Goal: Entertainment & Leisure: Browse casually

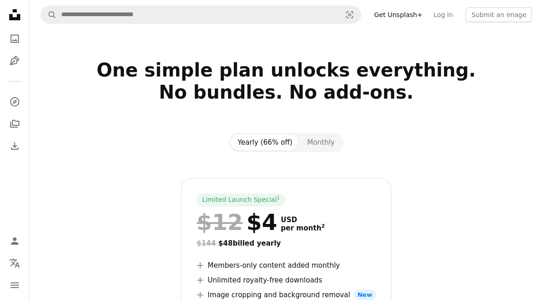
click at [13, 36] on icon "A photo" at bounding box center [14, 38] width 11 height 11
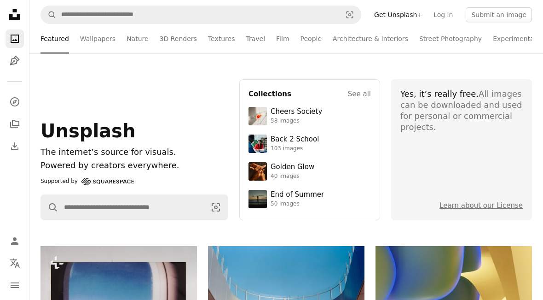
click at [166, 29] on link "3D Renders" at bounding box center [178, 38] width 37 height 29
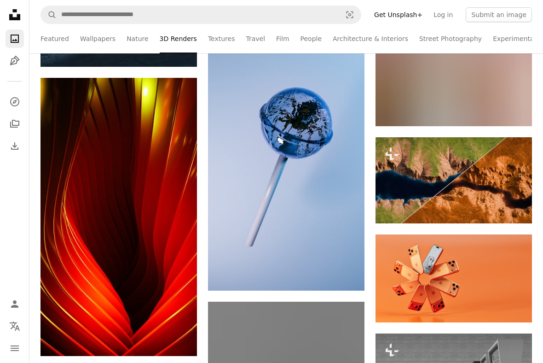
scroll to position [1133, 0]
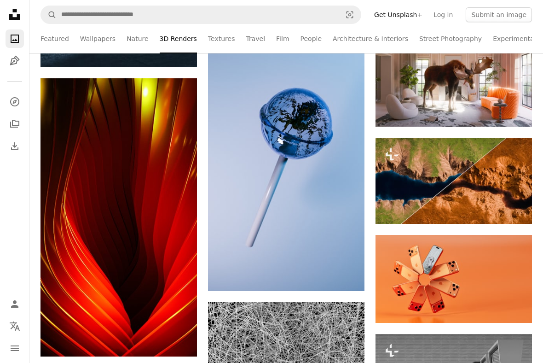
click at [351, 226] on img at bounding box center [286, 152] width 157 height 278
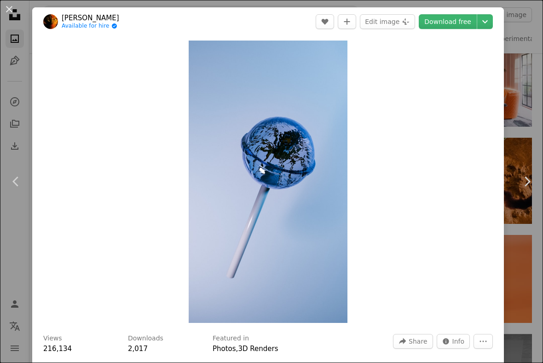
click at [531, 165] on link "Chevron right" at bounding box center [527, 181] width 32 height 88
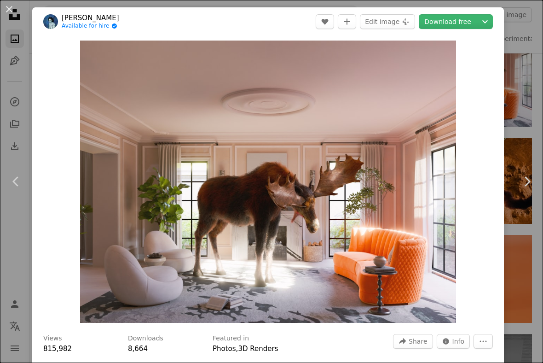
click at [486, 208] on div "Zoom in" at bounding box center [268, 181] width 472 height 291
click at [493, 175] on div "Zoom in" at bounding box center [268, 181] width 472 height 291
click at [513, 176] on link "Chevron right" at bounding box center [527, 181] width 32 height 88
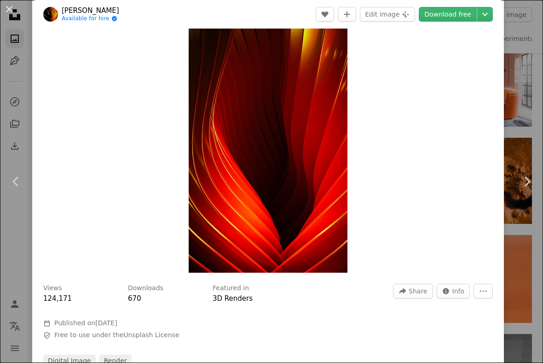
scroll to position [51, 0]
click at [501, 148] on div "Zoom in" at bounding box center [268, 130] width 472 height 291
click at [500, 136] on div "Zoom in" at bounding box center [268, 130] width 472 height 291
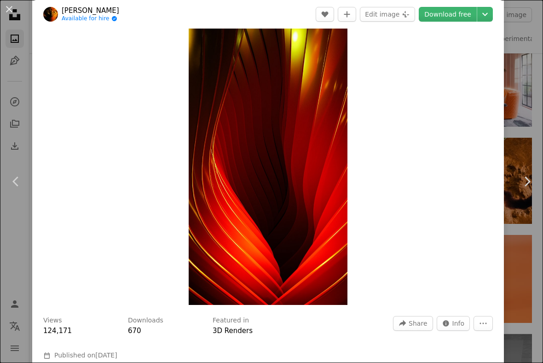
scroll to position [17, 0]
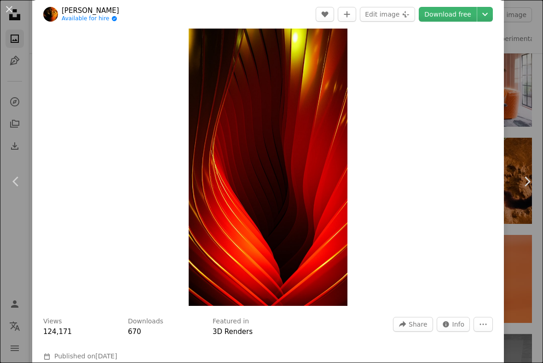
click at [497, 148] on div "Zoom in" at bounding box center [268, 164] width 472 height 291
click at [527, 132] on div "An X shape Chevron left Chevron right [PERSON_NAME] Available for hire A checkm…" at bounding box center [271, 181] width 543 height 363
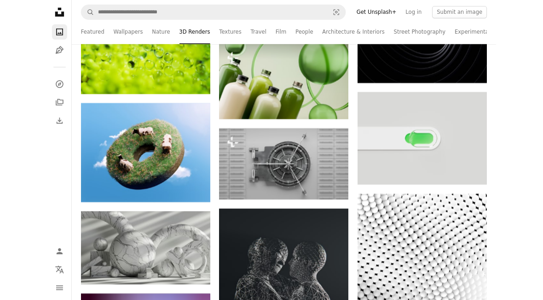
scroll to position [7826, 0]
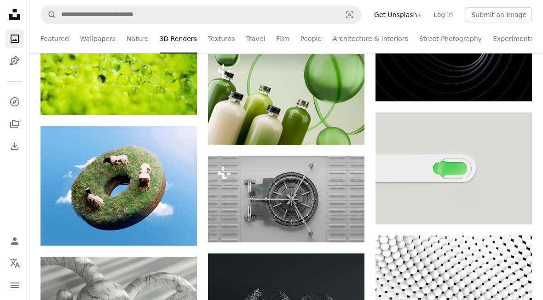
click at [59, 200] on img at bounding box center [119, 186] width 157 height 120
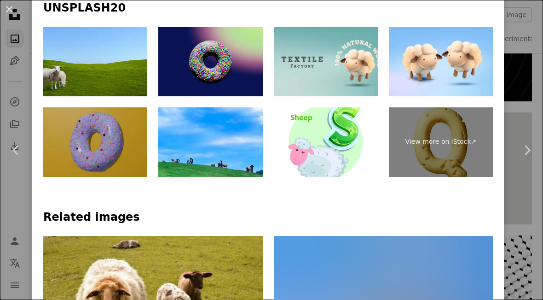
scroll to position [482, 0]
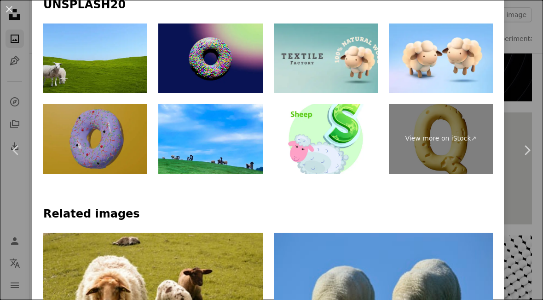
click at [514, 139] on link "Chevron right" at bounding box center [527, 150] width 32 height 88
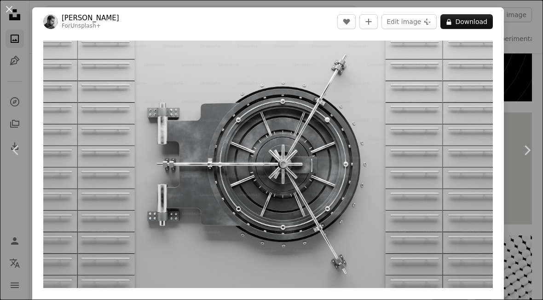
click at [529, 153] on icon "Chevron right" at bounding box center [527, 150] width 15 height 15
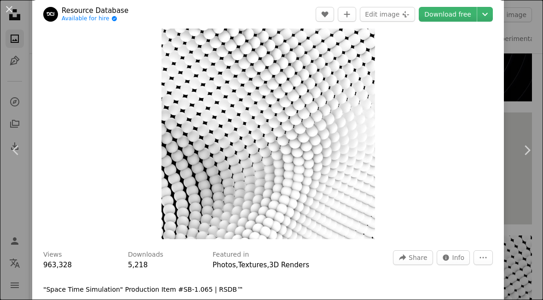
scroll to position [70, 0]
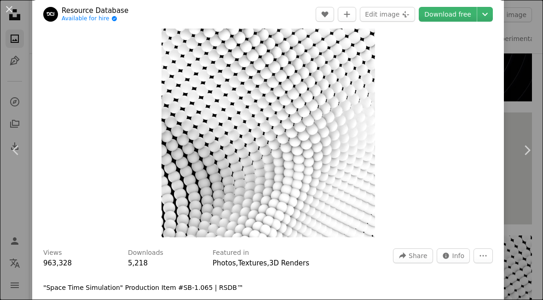
click at [532, 145] on icon "Chevron right" at bounding box center [527, 150] width 15 height 15
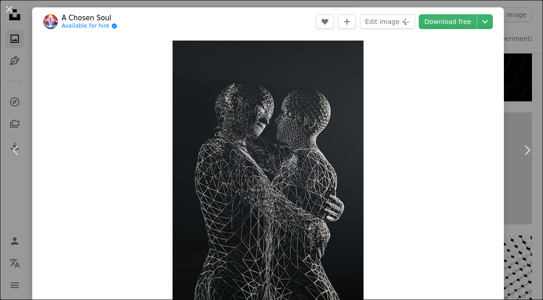
click at [532, 147] on icon "Chevron right" at bounding box center [527, 150] width 15 height 15
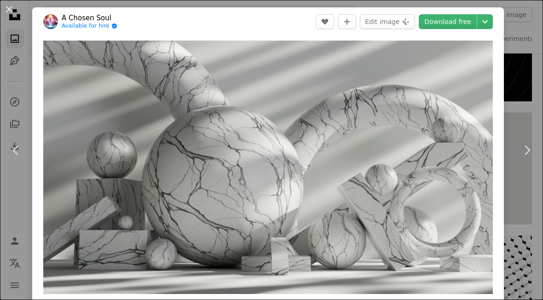
click at [532, 151] on icon "Chevron right" at bounding box center [527, 150] width 15 height 15
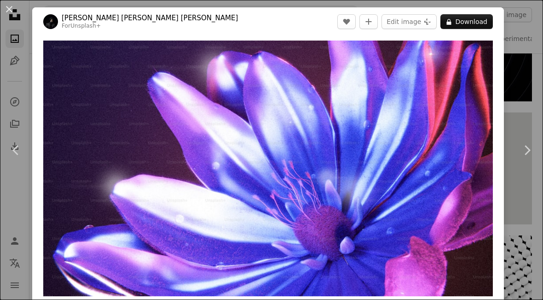
click at [531, 160] on link "Chevron right" at bounding box center [527, 150] width 32 height 88
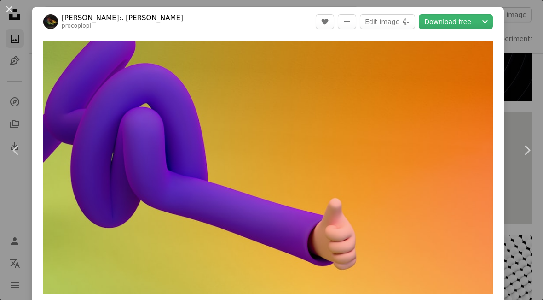
click at [531, 155] on icon "Chevron right" at bounding box center [527, 150] width 15 height 15
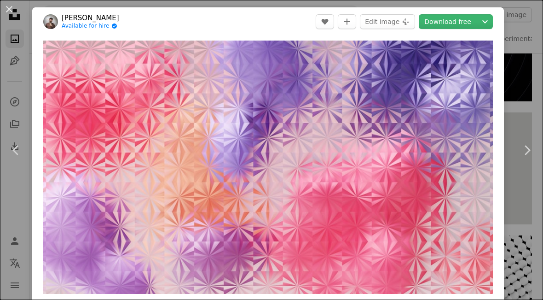
click at [13, 154] on icon "Chevron left" at bounding box center [16, 150] width 15 height 15
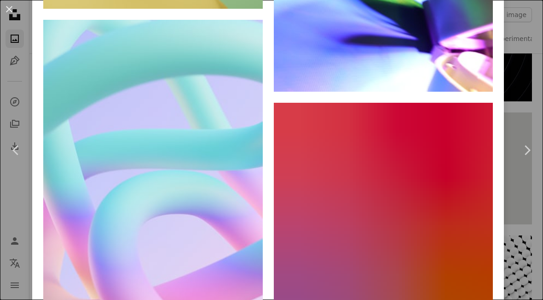
scroll to position [2397, 0]
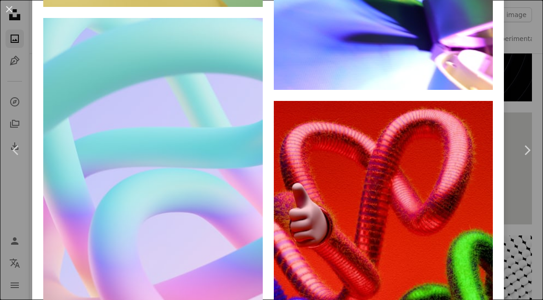
click at [532, 124] on link "Chevron right" at bounding box center [527, 150] width 32 height 88
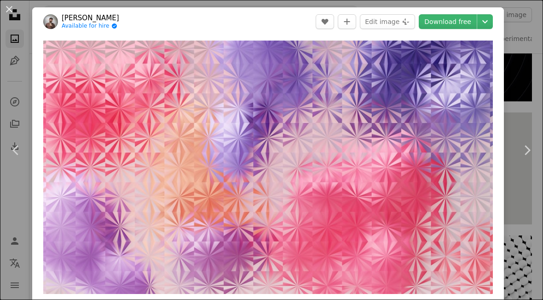
click at [531, 145] on icon "Chevron right" at bounding box center [527, 150] width 15 height 15
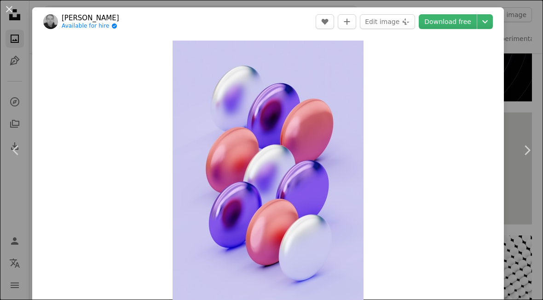
click at [528, 147] on icon "Chevron right" at bounding box center [527, 150] width 15 height 15
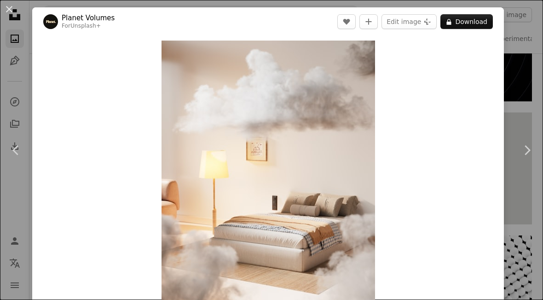
click at [532, 147] on icon "Chevron right" at bounding box center [527, 150] width 15 height 15
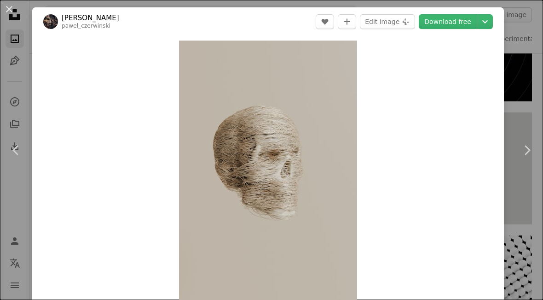
click at [532, 148] on icon "Chevron right" at bounding box center [527, 150] width 15 height 15
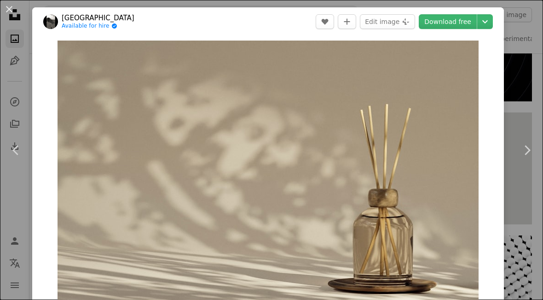
click at [532, 148] on icon "Chevron right" at bounding box center [527, 150] width 15 height 15
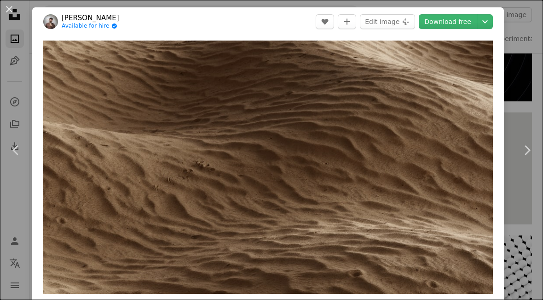
click at [529, 144] on icon "Chevron right" at bounding box center [527, 150] width 15 height 15
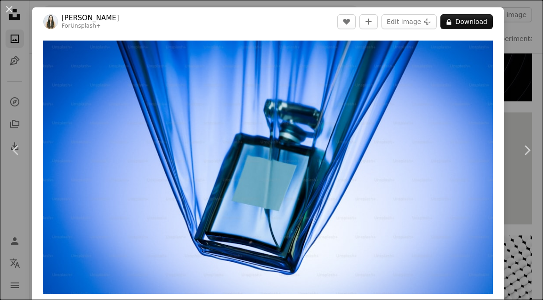
click at [529, 149] on icon at bounding box center [528, 150] width 6 height 10
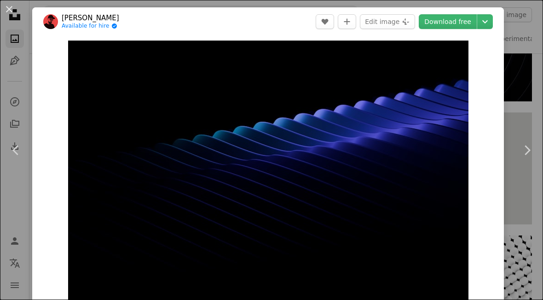
click at [526, 146] on icon at bounding box center [528, 150] width 6 height 10
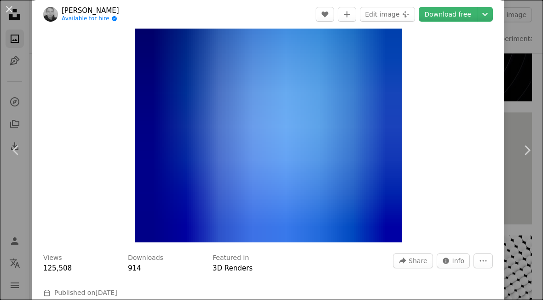
scroll to position [67, 0]
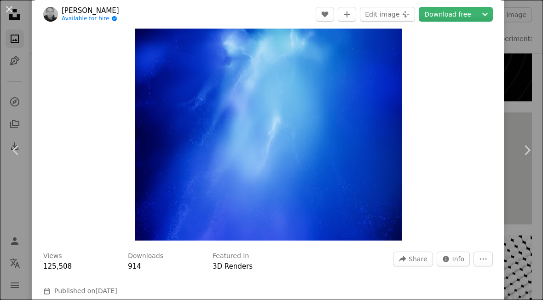
click at [531, 145] on icon "Chevron right" at bounding box center [527, 150] width 15 height 15
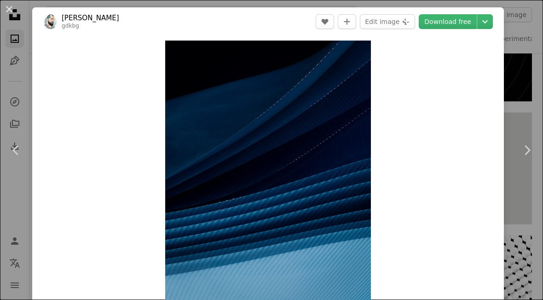
click at [529, 145] on icon "Chevron right" at bounding box center [527, 150] width 15 height 15
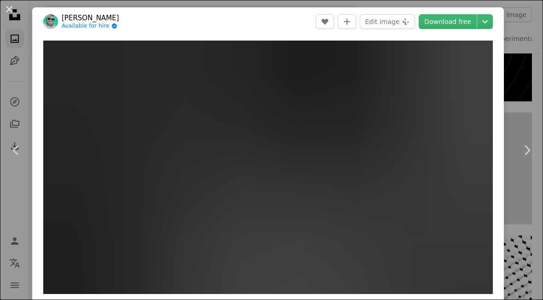
click at [528, 145] on icon "Chevron right" at bounding box center [527, 150] width 15 height 15
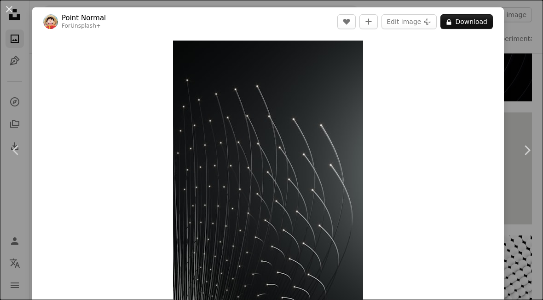
click at [531, 153] on icon "Chevron right" at bounding box center [527, 150] width 15 height 15
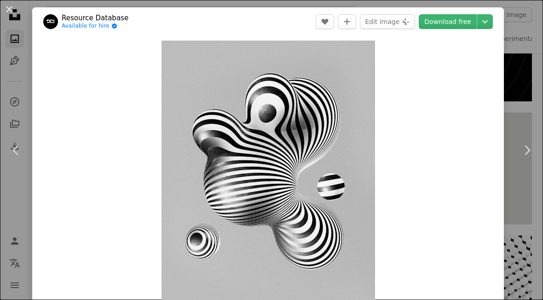
click at [528, 147] on icon at bounding box center [528, 150] width 6 height 10
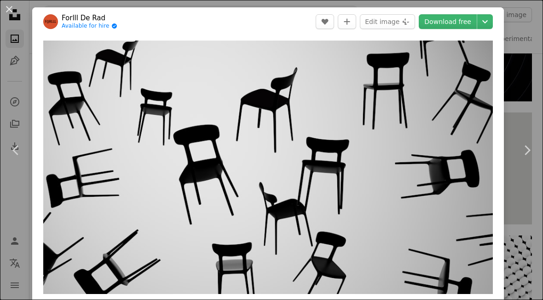
click at [527, 152] on icon at bounding box center [528, 150] width 6 height 10
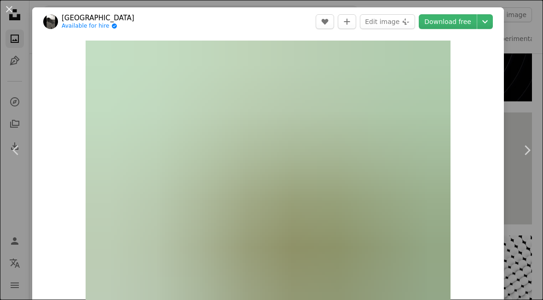
click at [528, 150] on icon "Chevron right" at bounding box center [527, 150] width 15 height 15
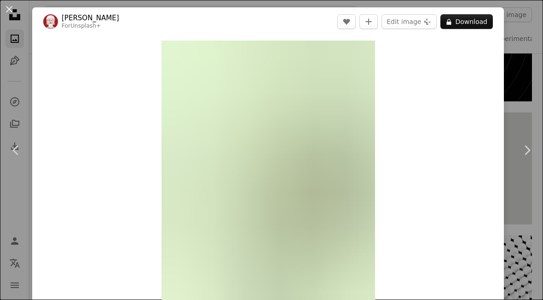
click at [528, 149] on icon at bounding box center [528, 150] width 6 height 10
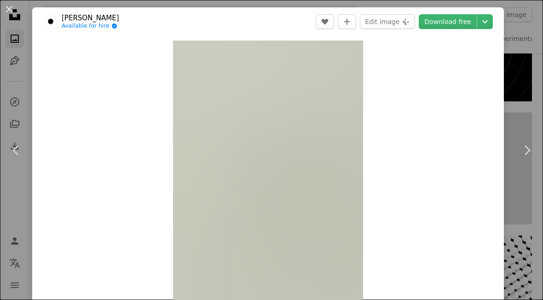
click at [531, 148] on icon "Chevron right" at bounding box center [527, 150] width 15 height 15
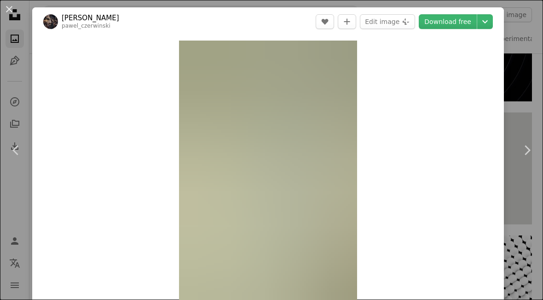
click at [531, 145] on icon "Chevron right" at bounding box center [527, 150] width 15 height 15
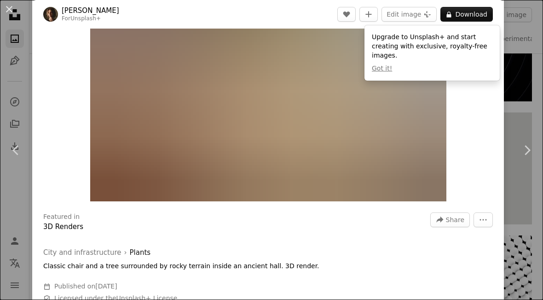
scroll to position [107, 0]
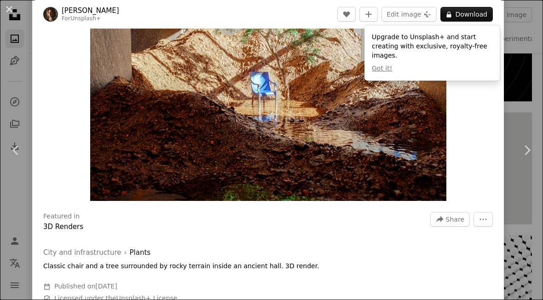
click at [528, 125] on link "Chevron right" at bounding box center [527, 150] width 32 height 88
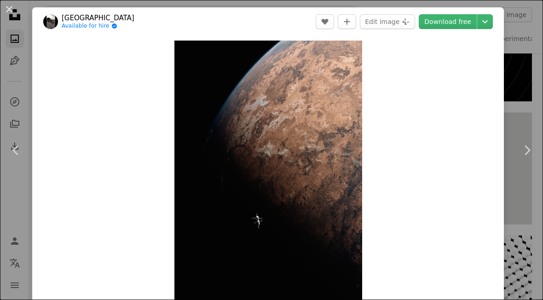
click at [529, 154] on icon "Chevron right" at bounding box center [527, 150] width 15 height 15
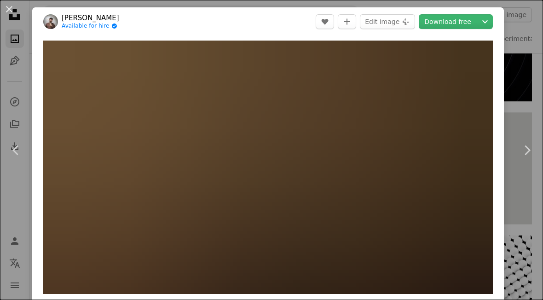
click at [522, 100] on div "An X shape Chevron left Chevron right [PERSON_NAME] Available for hire A checkm…" at bounding box center [271, 150] width 543 height 300
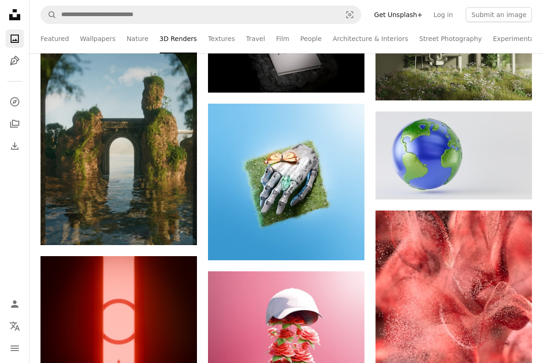
scroll to position [10510, 0]
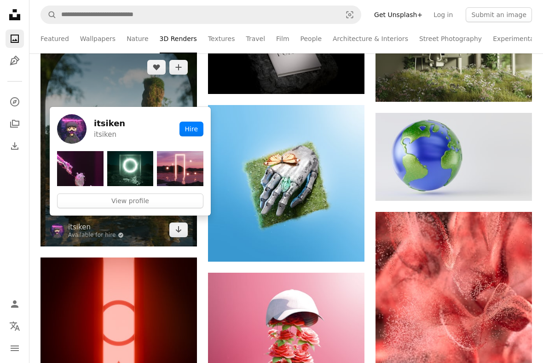
click at [61, 93] on img at bounding box center [119, 149] width 157 height 196
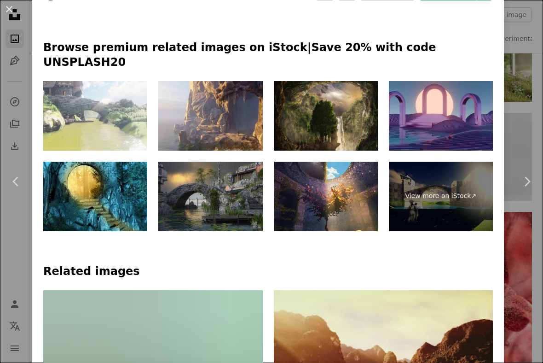
scroll to position [413, 0]
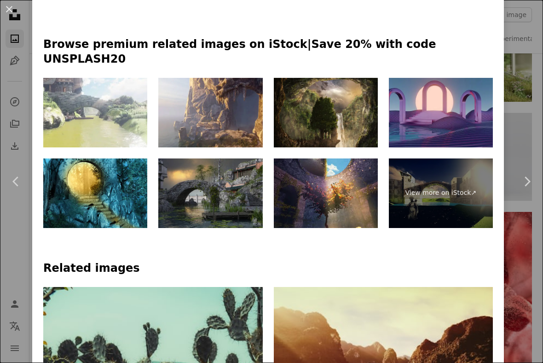
click at [481, 186] on link "View more on iStock ↗" at bounding box center [441, 193] width 104 height 70
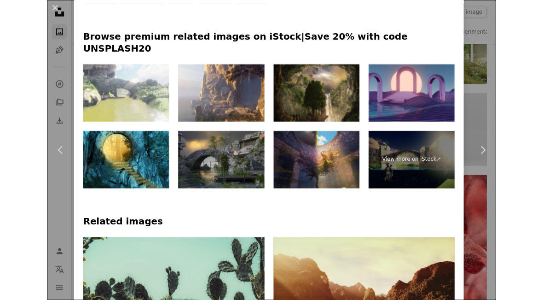
scroll to position [10536, 0]
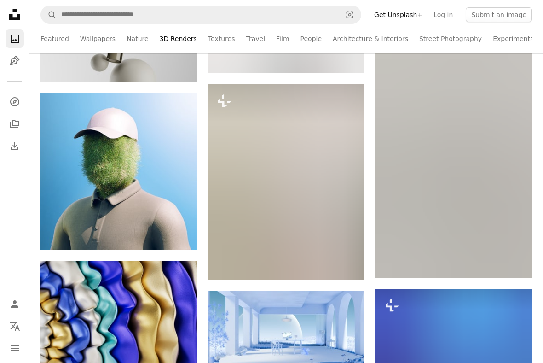
scroll to position [11562, 0]
